Goal: Task Accomplishment & Management: Complete application form

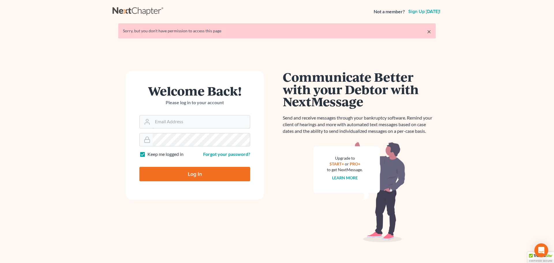
type input "[EMAIL_ADDRESS][DOMAIN_NAME]"
click at [212, 176] on input "Log In" at bounding box center [194, 174] width 111 height 14
type input "Thinking..."
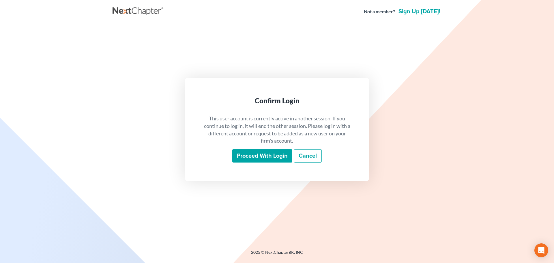
click at [254, 156] on input "Proceed with login" at bounding box center [262, 155] width 60 height 13
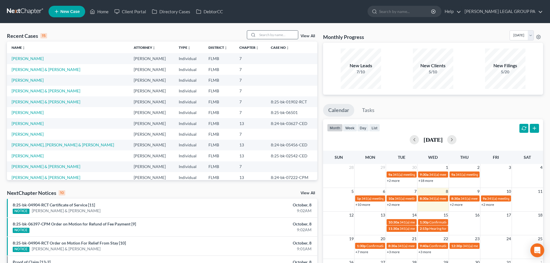
click at [285, 36] on input "search" at bounding box center [278, 35] width 40 height 8
type input "j"
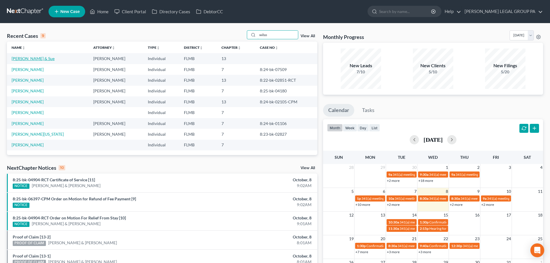
type input "wilso"
click at [22, 59] on link "Wilson, J. & Sue" at bounding box center [33, 58] width 43 height 5
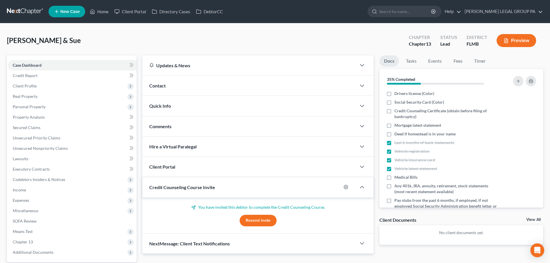
click at [107, 46] on div "Wilson, J. & Sue Upgraded Chapter Chapter 13 Status Lead District FLMB Preview" at bounding box center [275, 42] width 536 height 25
click at [10, 12] on link at bounding box center [25, 11] width 37 height 10
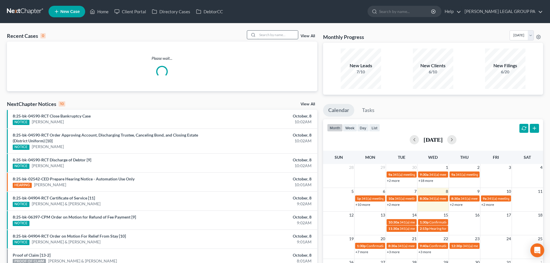
click at [282, 34] on input "search" at bounding box center [278, 35] width 40 height 8
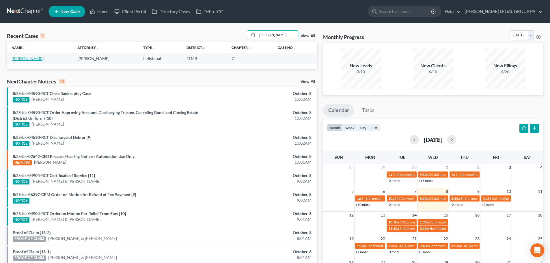
type input "smylie"
click at [17, 58] on link "Smylie, Barbara" at bounding box center [28, 58] width 32 height 5
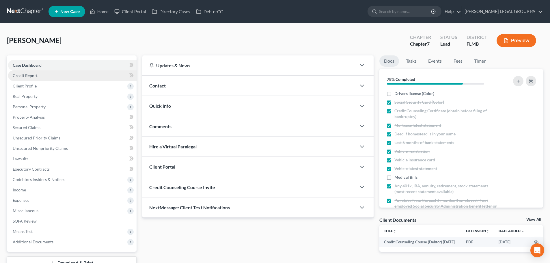
click at [23, 74] on span "Credit Report" at bounding box center [25, 75] width 25 height 5
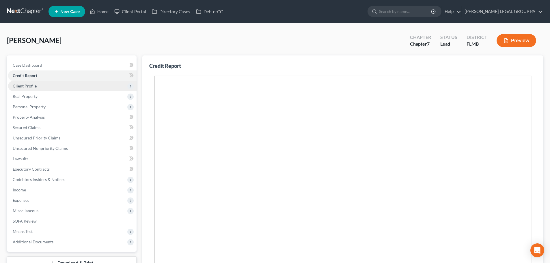
click at [26, 82] on span "Client Profile" at bounding box center [72, 86] width 128 height 10
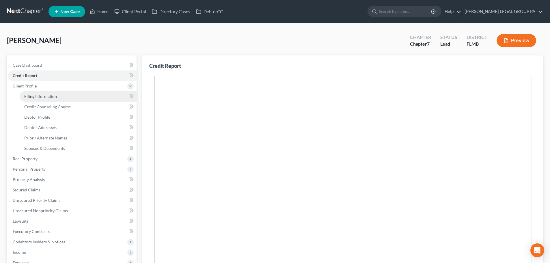
click at [36, 94] on span "Filing Information" at bounding box center [40, 96] width 33 height 5
select select "1"
select select "0"
select select "9"
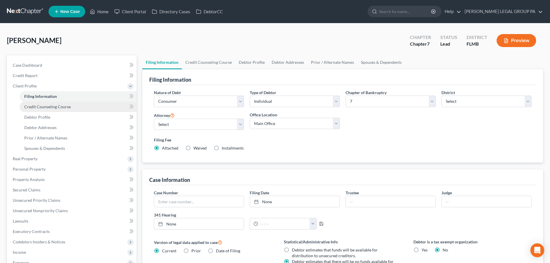
click at [50, 109] on span "Credit Counseling Course" at bounding box center [47, 106] width 46 height 5
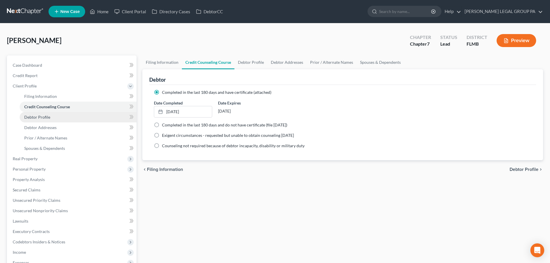
click at [51, 119] on link "Debtor Profile" at bounding box center [78, 117] width 117 height 10
select select "0"
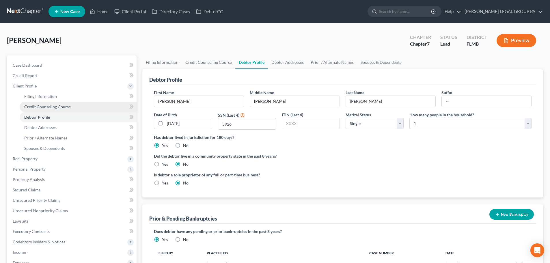
click at [50, 106] on span "Credit Counseling Course" at bounding box center [47, 106] width 46 height 5
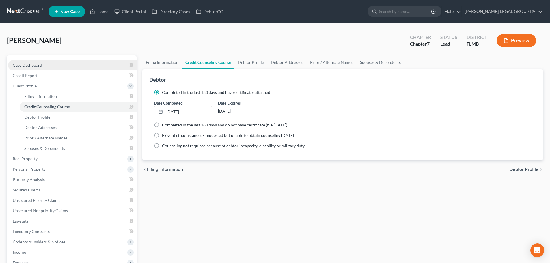
click at [39, 64] on span "Case Dashboard" at bounding box center [27, 65] width 29 height 5
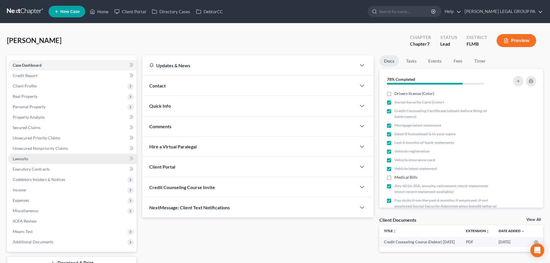
click at [19, 156] on span "Lawsuits" at bounding box center [21, 158] width 16 height 5
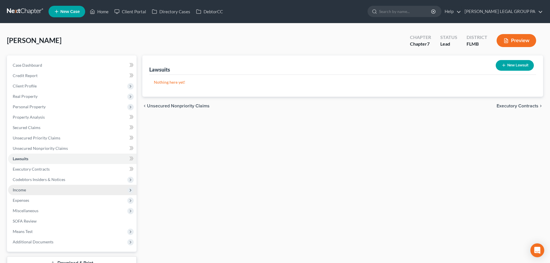
click at [34, 189] on span "Income" at bounding box center [72, 190] width 128 height 10
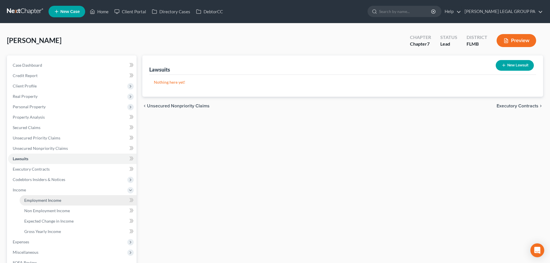
click at [42, 198] on span "Employment Income" at bounding box center [42, 200] width 37 height 5
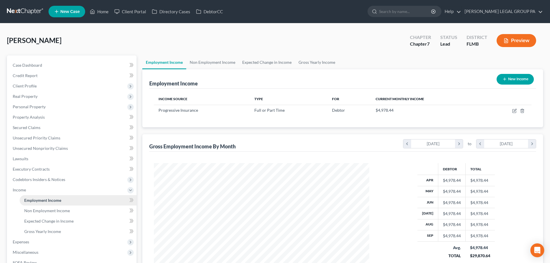
scroll to position [108, 227]
